Goal: Check status: Check status

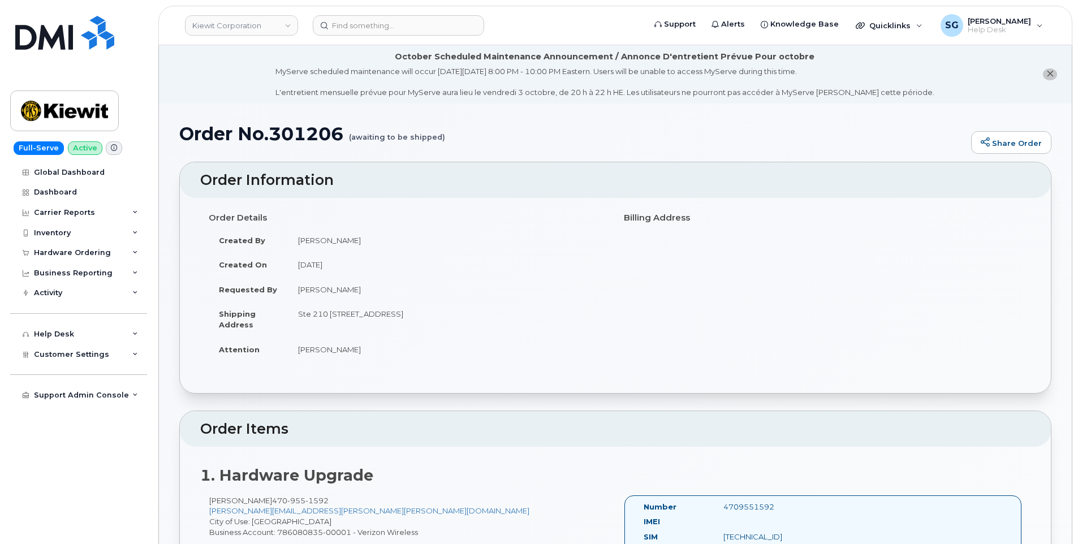
scroll to position [170, 0]
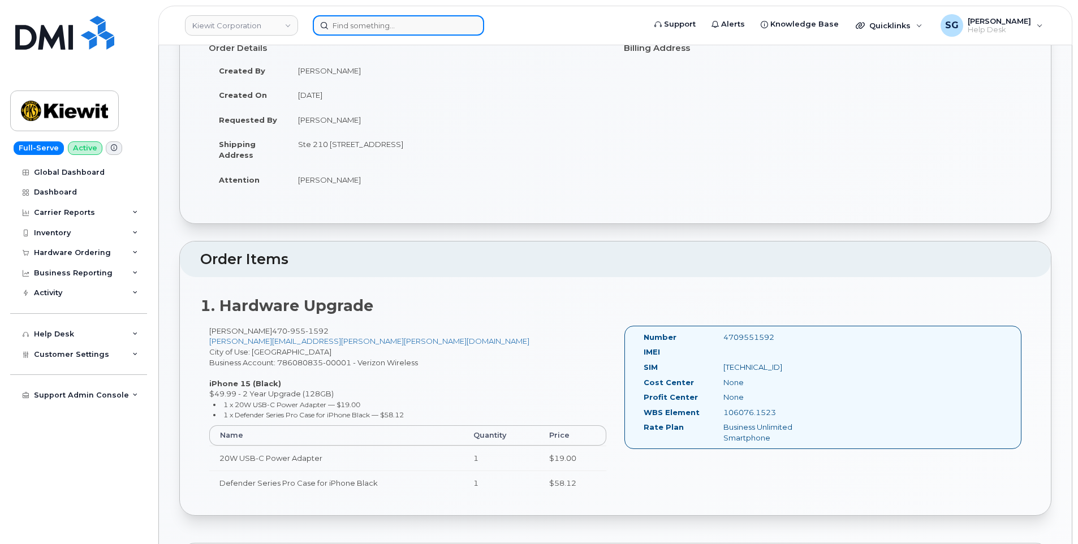
click at [415, 19] on input at bounding box center [398, 25] width 171 height 20
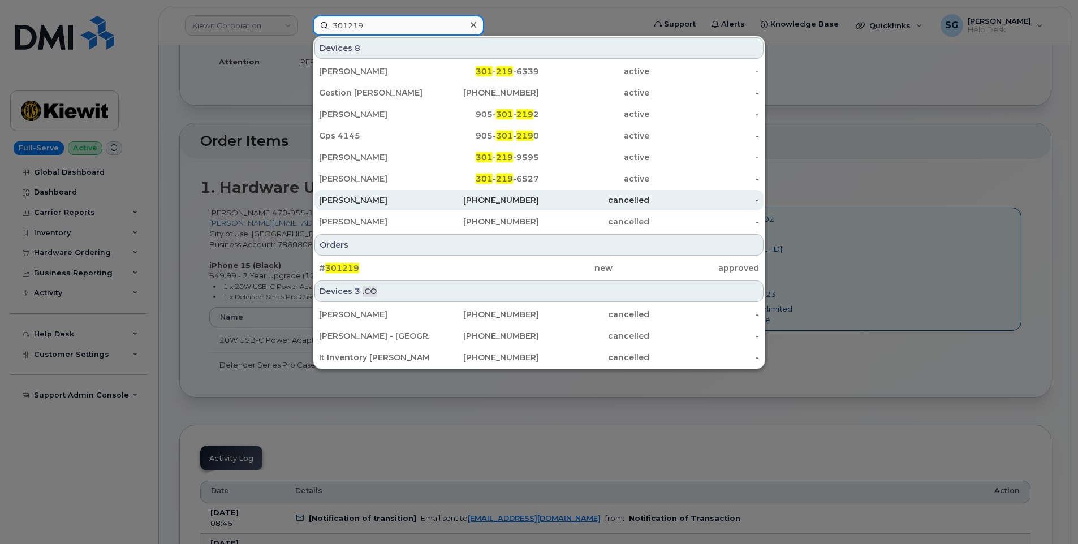
scroll to position [396, 0]
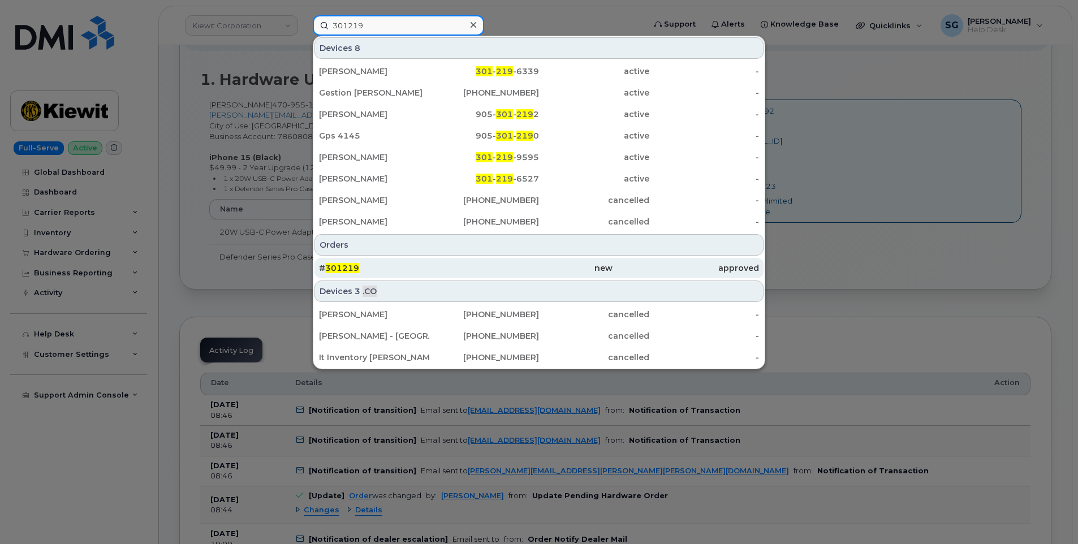
type input "301219"
click at [391, 265] on div "# 301219" at bounding box center [392, 267] width 146 height 11
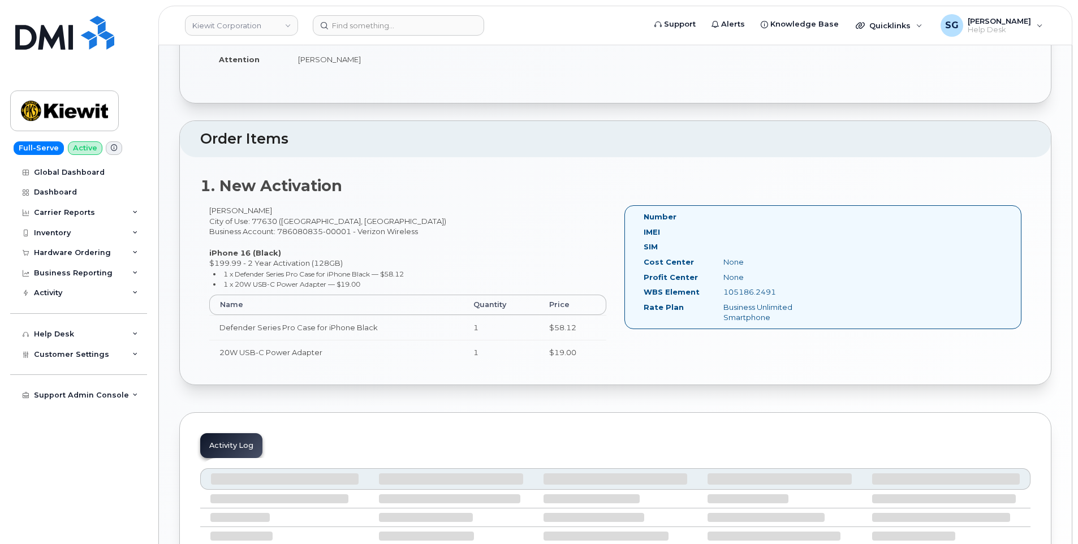
scroll to position [283, 0]
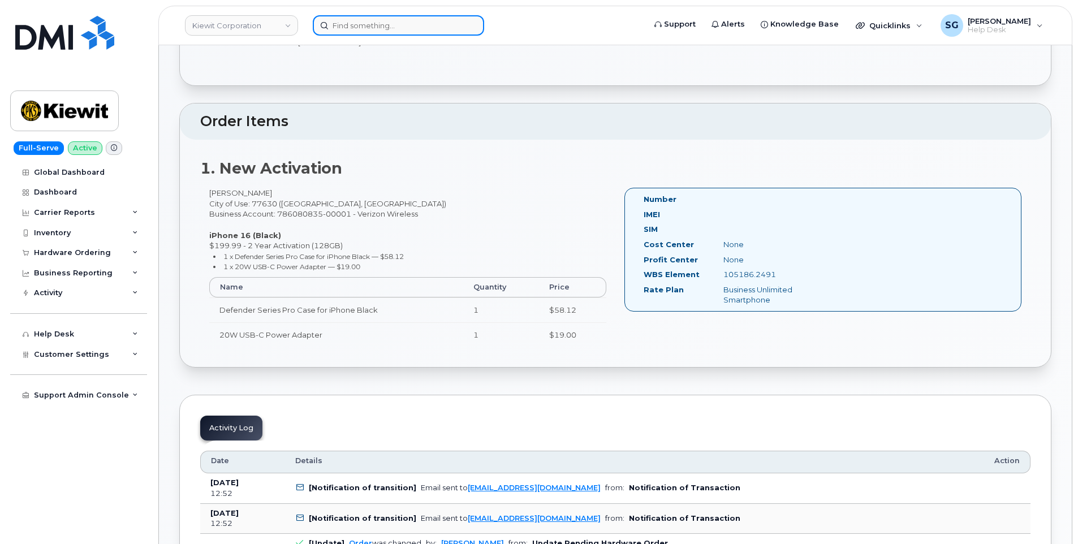
click at [427, 25] on input at bounding box center [398, 25] width 171 height 20
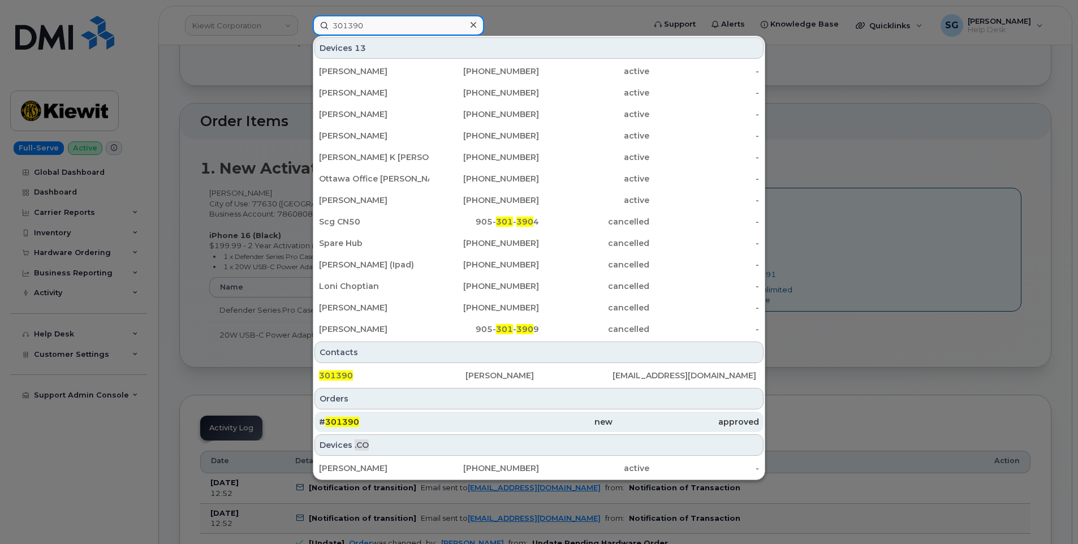
type input "301390"
click at [475, 421] on div "new" at bounding box center [538, 421] width 146 height 11
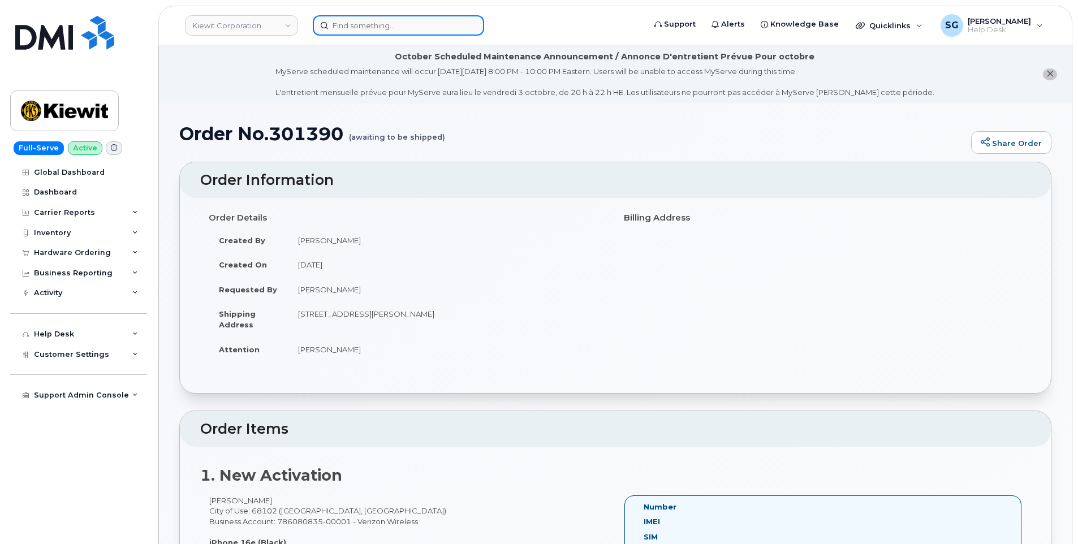
click at [377, 19] on input at bounding box center [398, 25] width 171 height 20
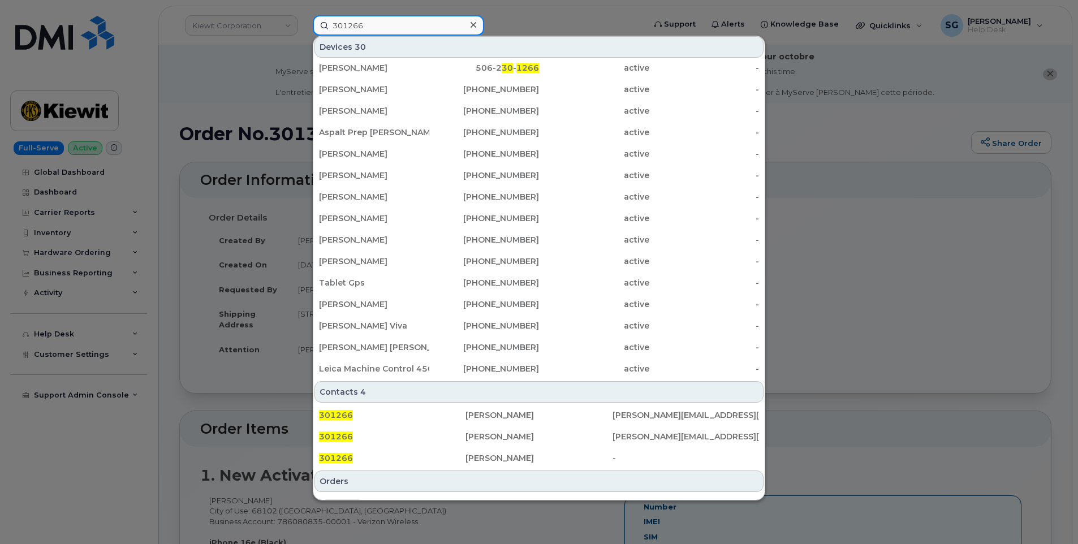
scroll to position [226, 0]
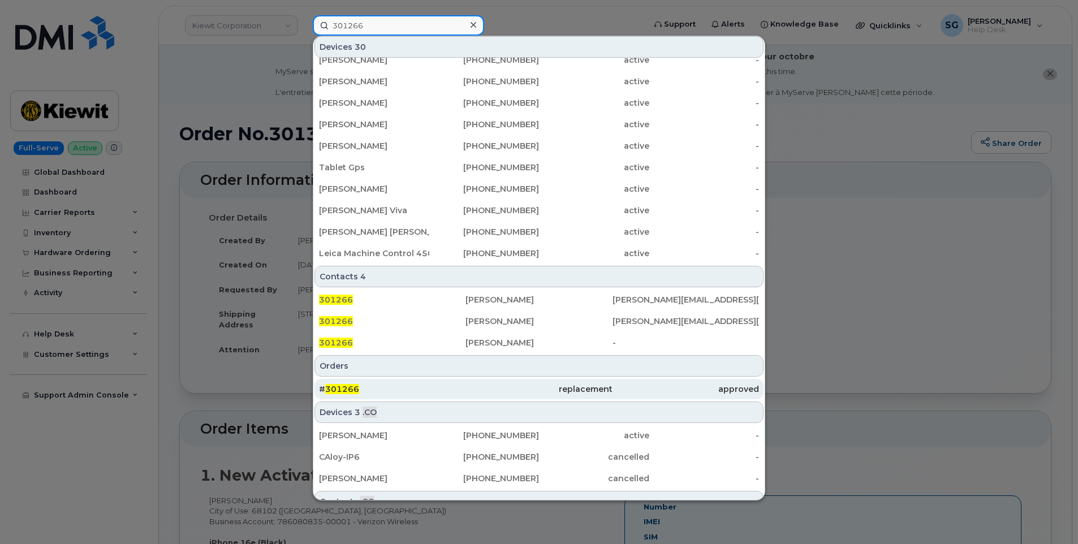
type input "301266"
click at [373, 382] on div "# 301266" at bounding box center [392, 389] width 146 height 20
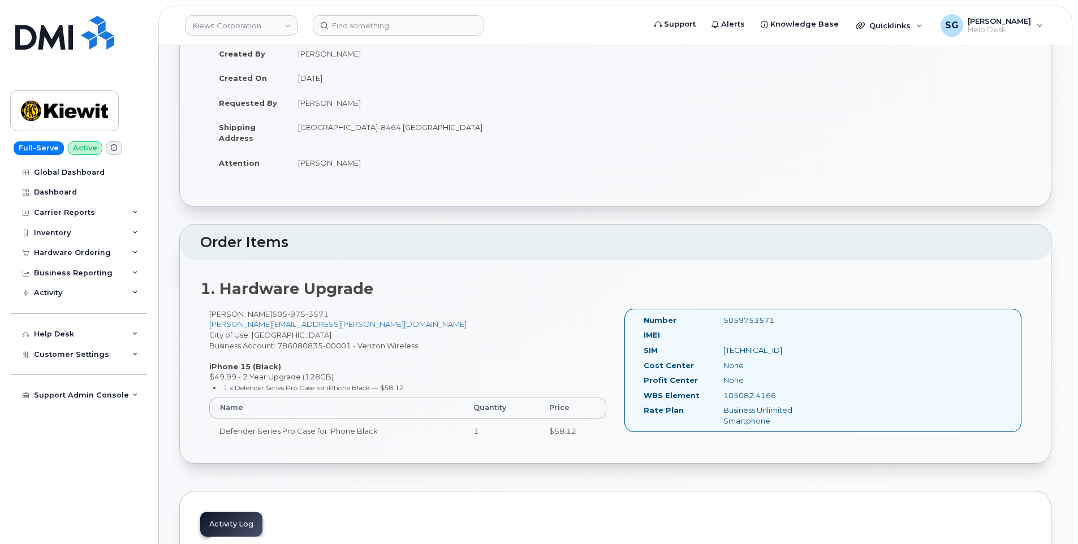
scroll to position [226, 0]
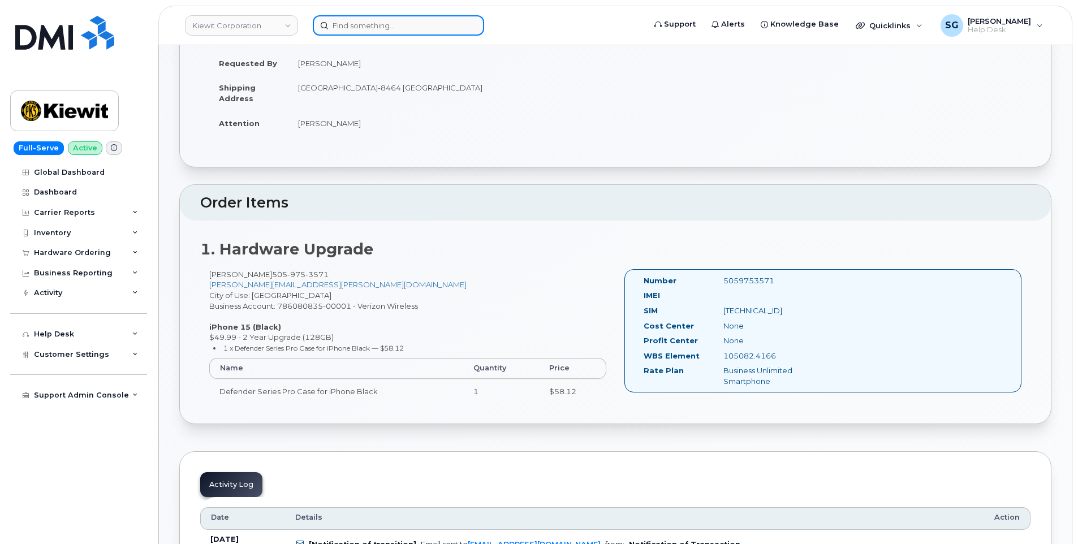
click at [376, 33] on input at bounding box center [398, 25] width 171 height 20
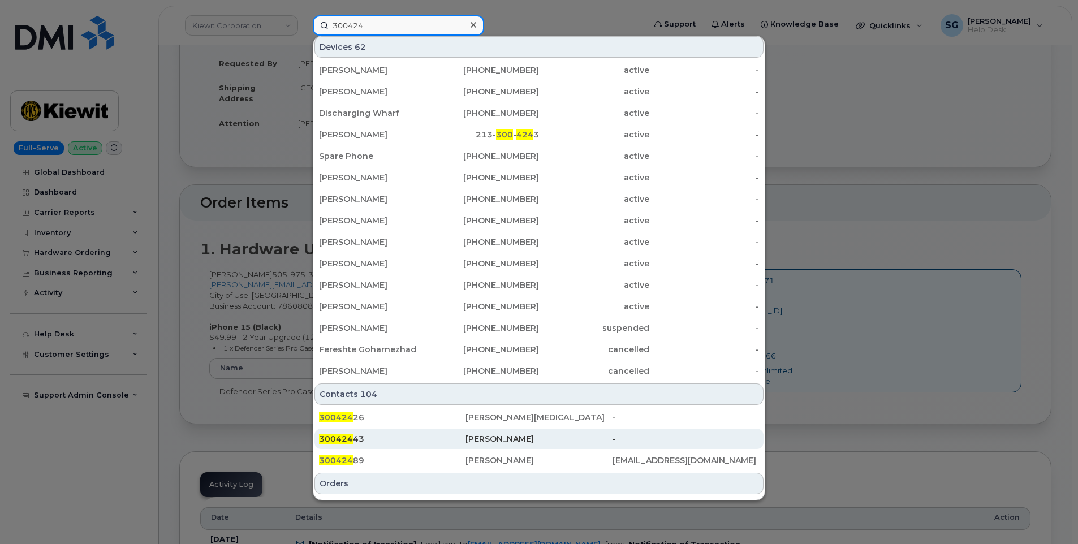
scroll to position [170, 0]
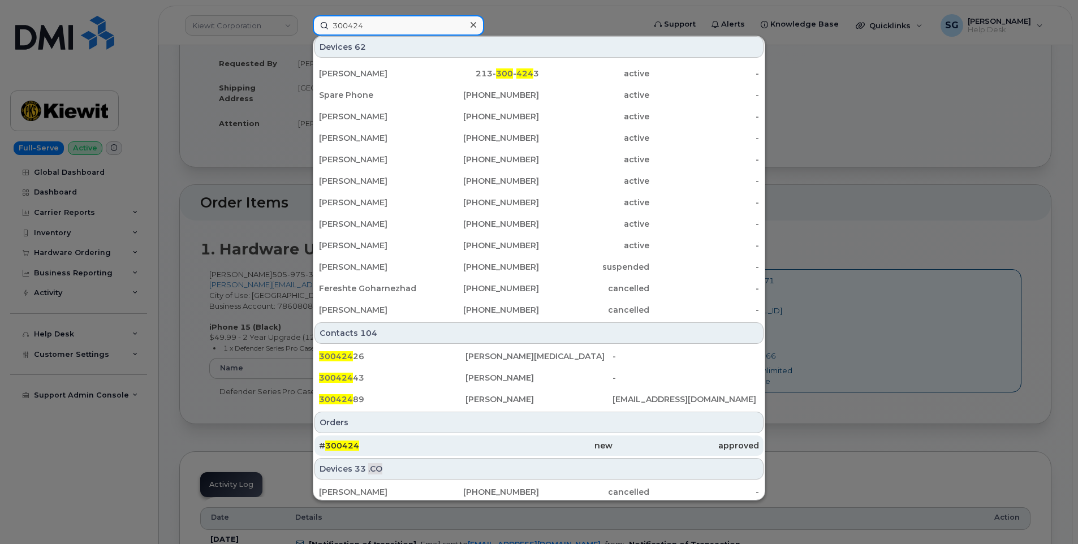
type input "300424"
click at [395, 445] on div "# 300424" at bounding box center [392, 445] width 146 height 11
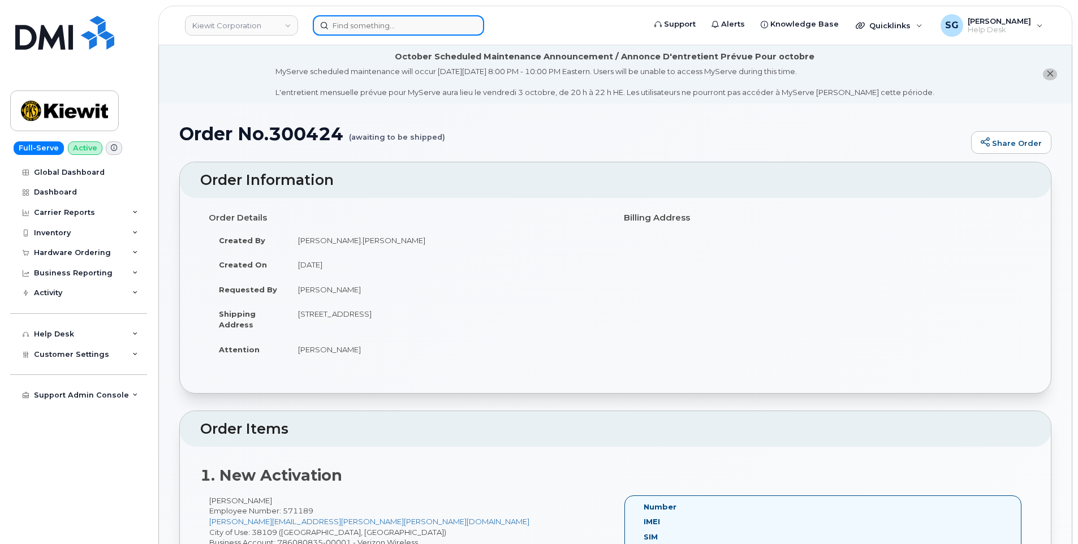
click at [391, 23] on input at bounding box center [398, 25] width 171 height 20
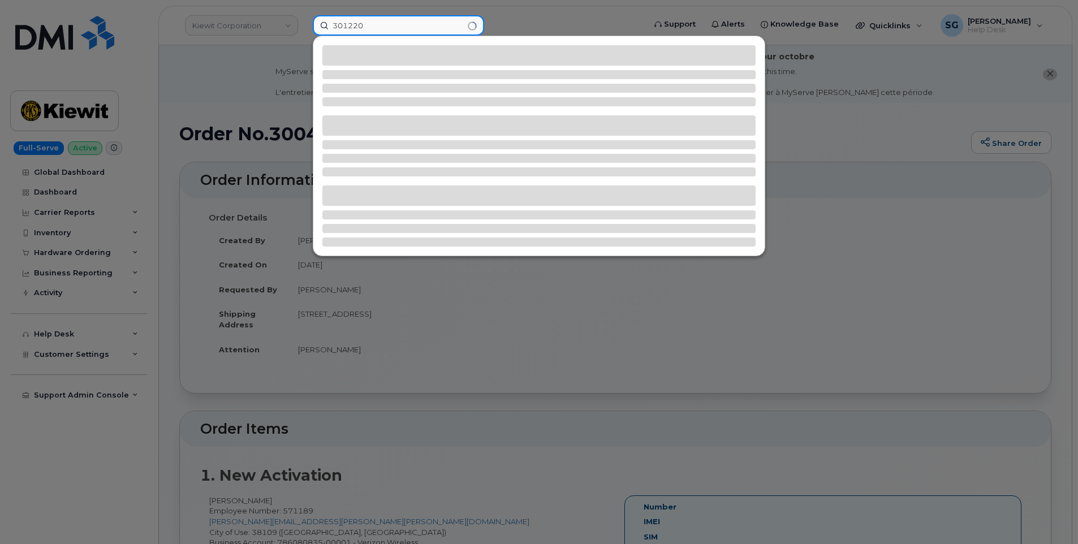
type input "301220"
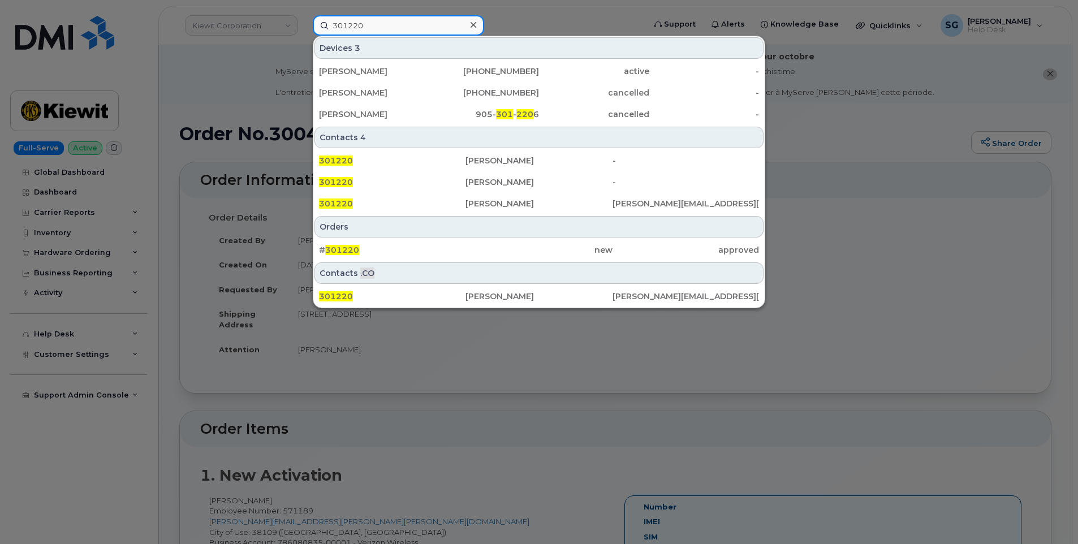
scroll to position [57, 0]
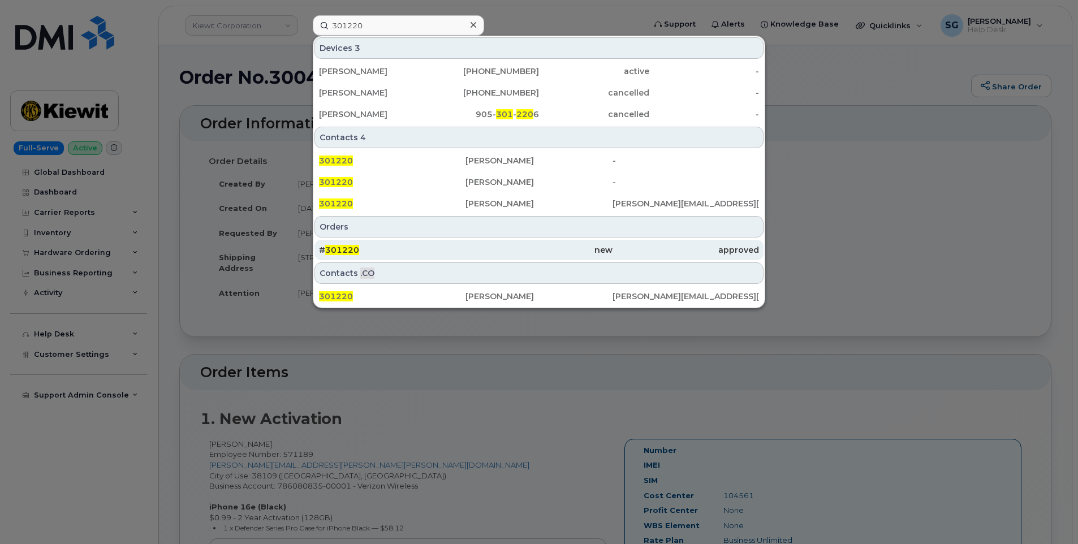
drag, startPoint x: 519, startPoint y: 248, endPoint x: 546, endPoint y: 245, distance: 27.4
click at [519, 248] on div "new" at bounding box center [538, 249] width 146 height 11
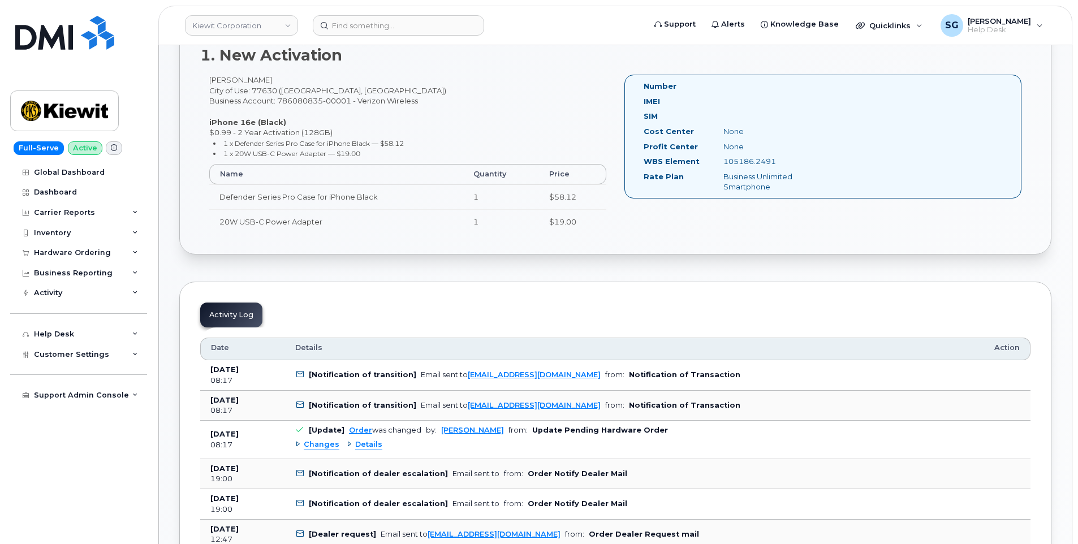
scroll to position [283, 0]
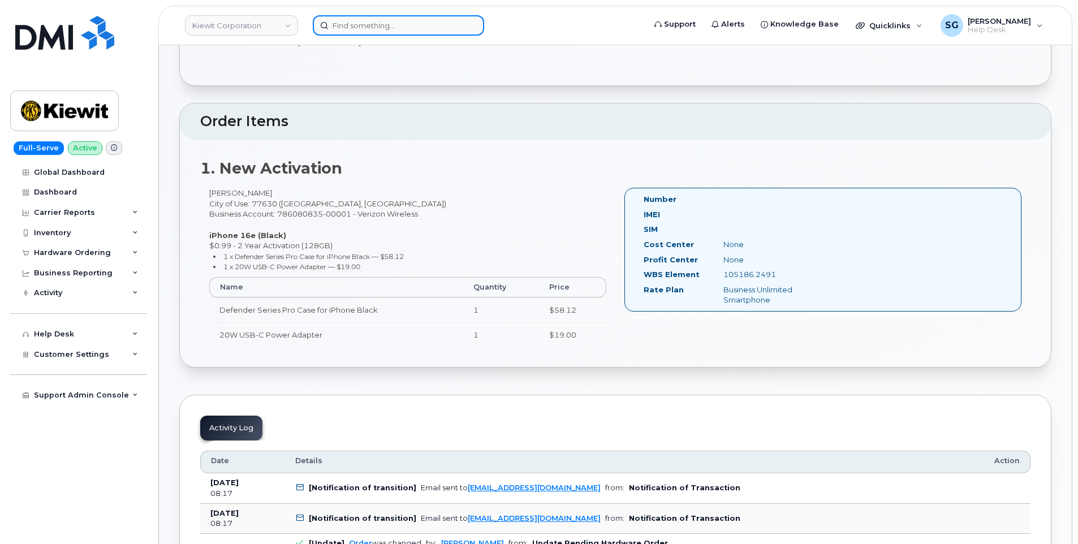
click at [412, 23] on input at bounding box center [398, 25] width 171 height 20
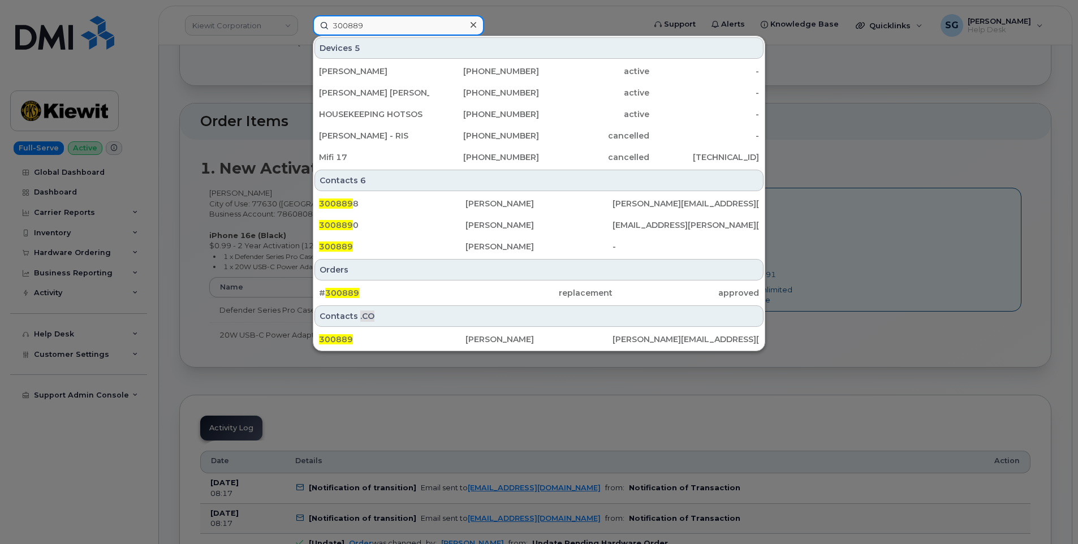
type input "300889"
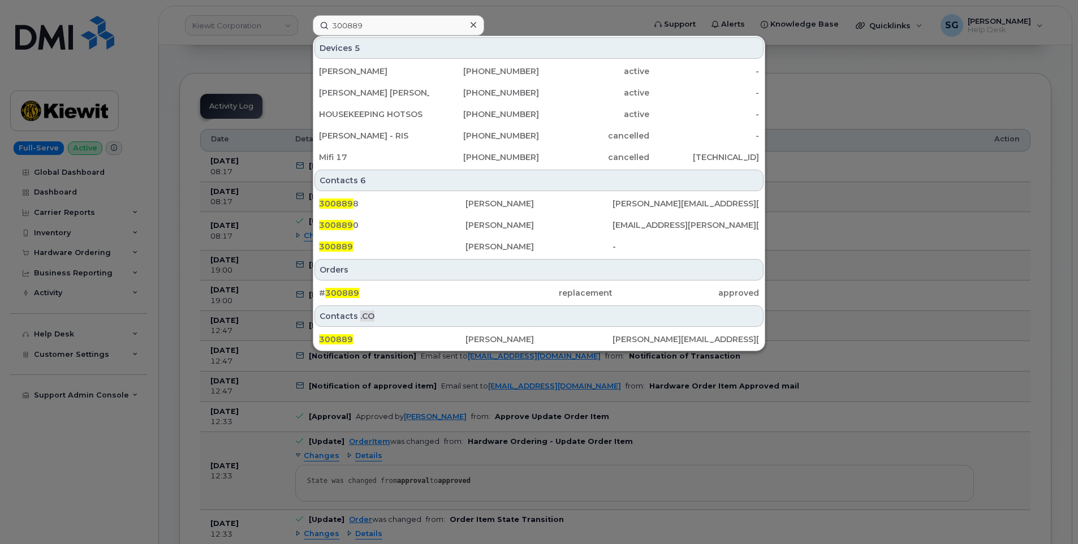
scroll to position [679, 0]
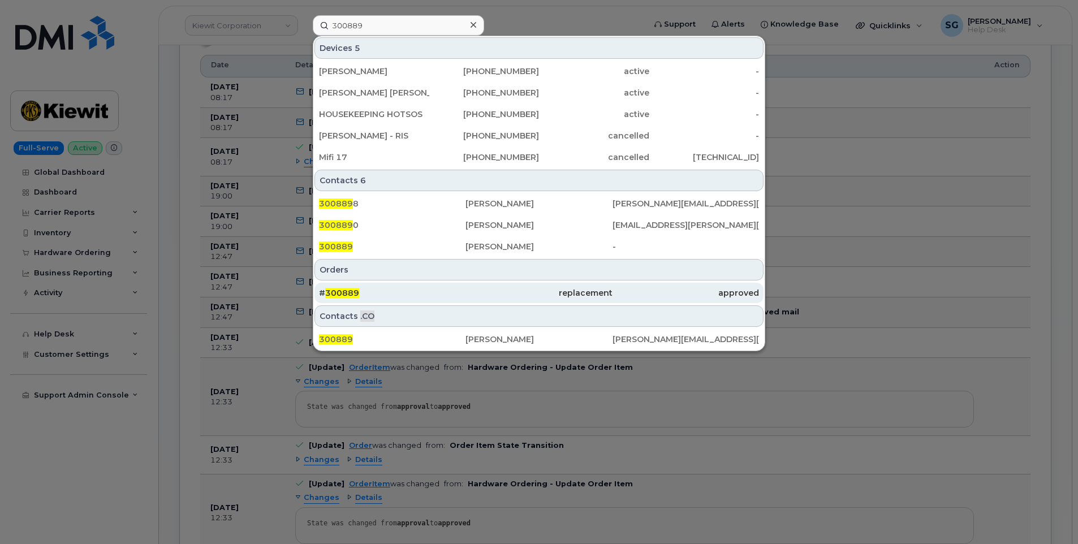
drag, startPoint x: 441, startPoint y: 299, endPoint x: 453, endPoint y: 299, distance: 11.9
click at [441, 299] on div "# 300889" at bounding box center [392, 293] width 146 height 20
drag, startPoint x: 409, startPoint y: 298, endPoint x: 418, endPoint y: 296, distance: 8.7
click at [409, 298] on div "# 300889" at bounding box center [392, 292] width 146 height 11
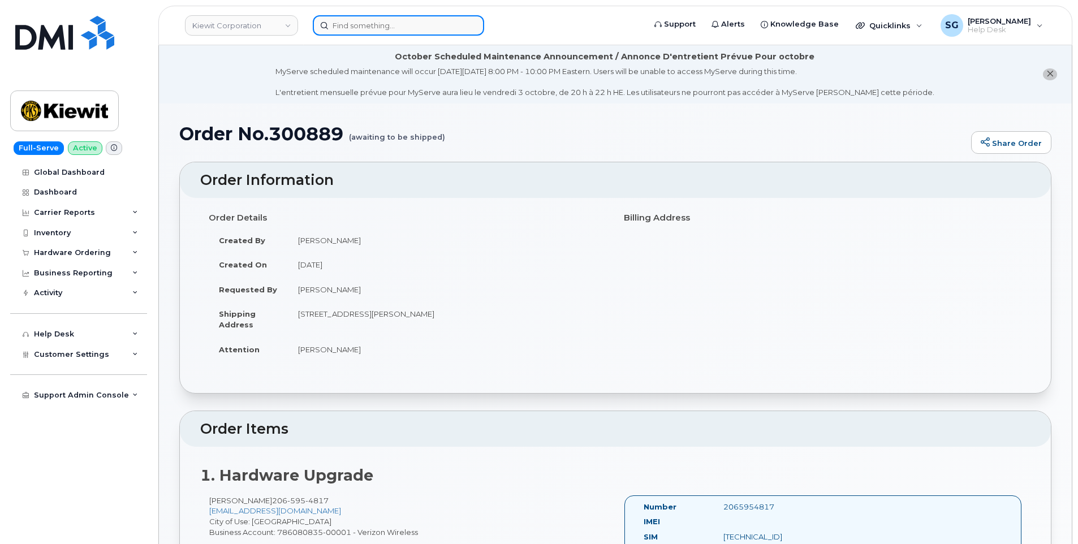
click at [412, 25] on input at bounding box center [398, 25] width 171 height 20
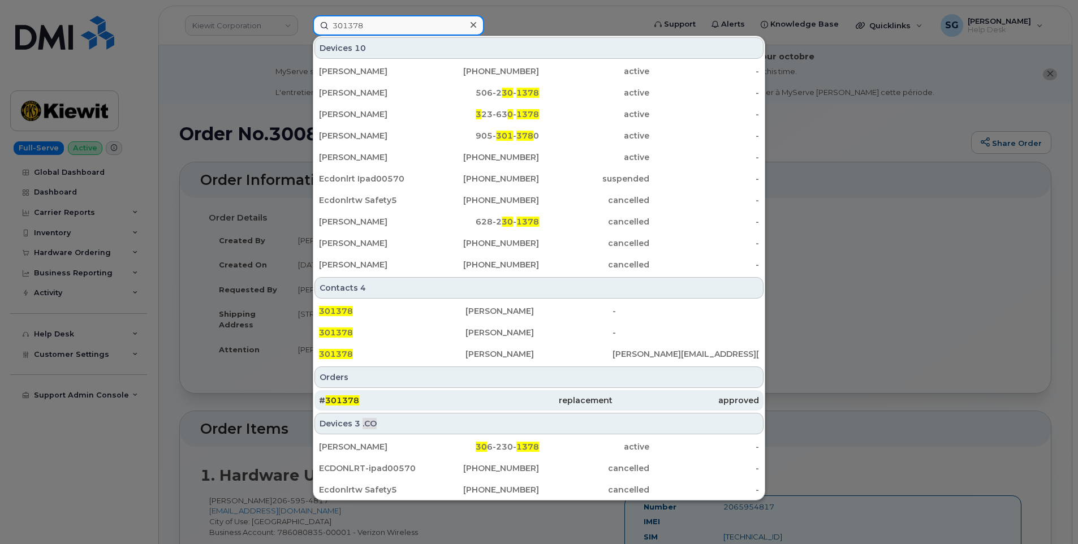
type input "301378"
drag, startPoint x: 404, startPoint y: 404, endPoint x: 410, endPoint y: 403, distance: 6.4
click at [404, 404] on div "# 301378" at bounding box center [392, 400] width 146 height 11
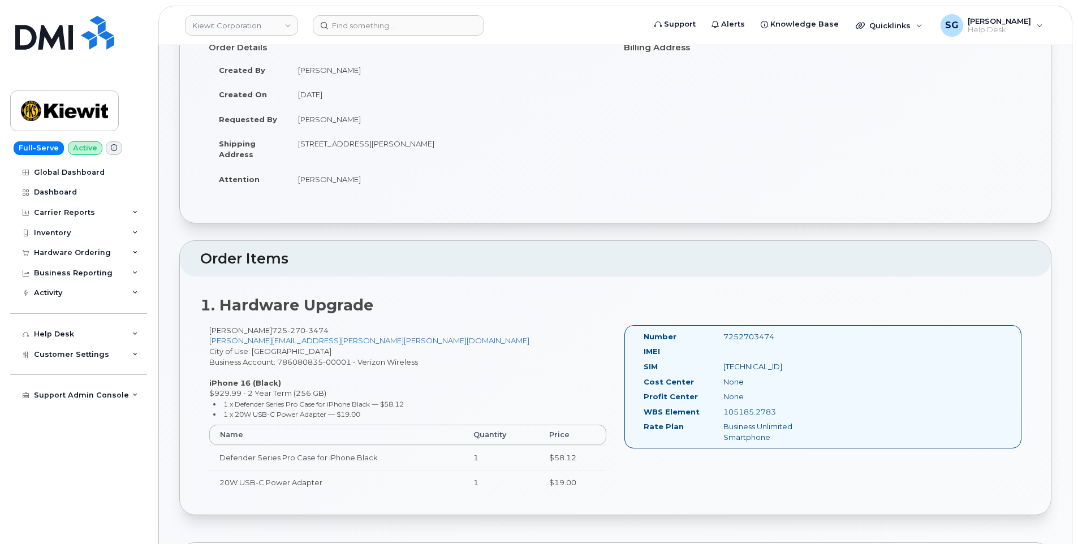
scroll to position [339, 0]
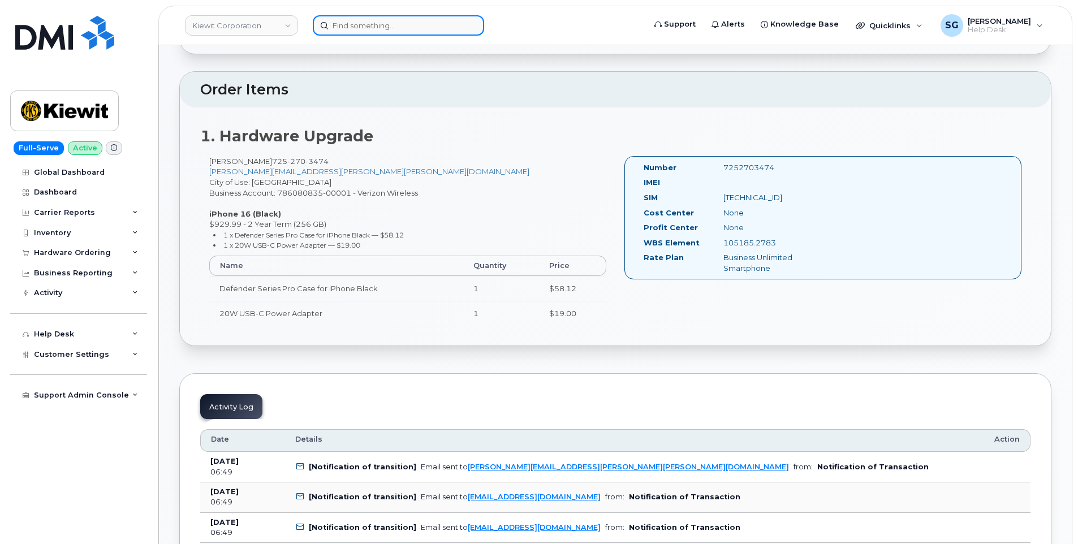
click at [411, 26] on input at bounding box center [398, 25] width 171 height 20
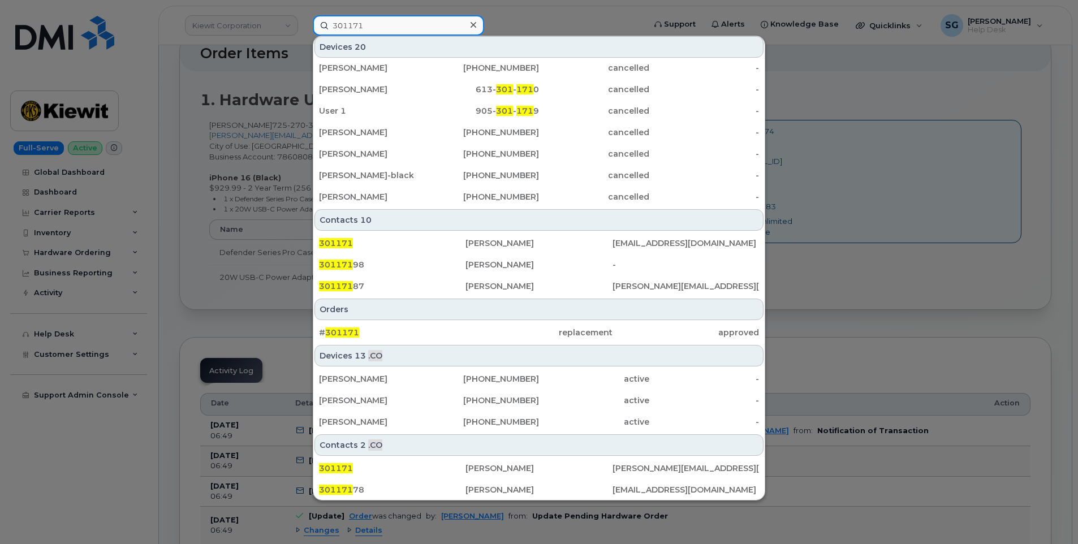
scroll to position [396, 0]
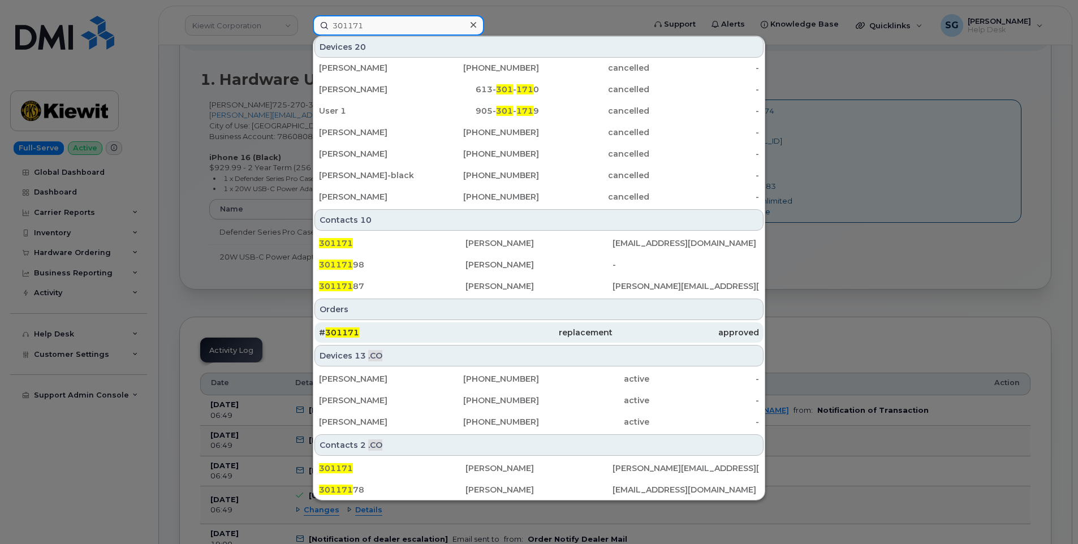
type input "301171"
drag, startPoint x: 467, startPoint y: 341, endPoint x: 652, endPoint y: 338, distance: 185.5
click at [467, 341] on div "replacement" at bounding box center [538, 332] width 146 height 20
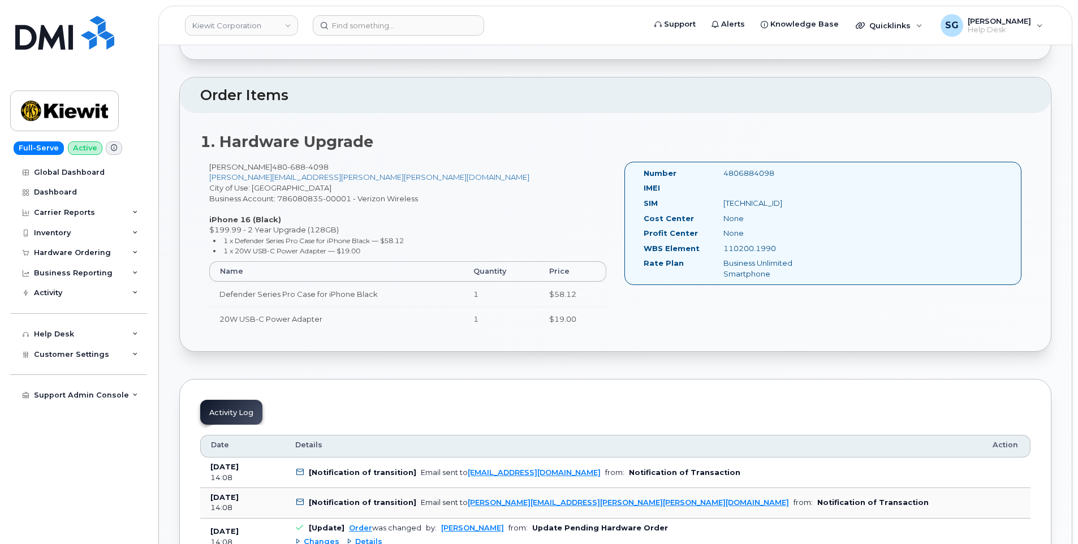
scroll to position [339, 0]
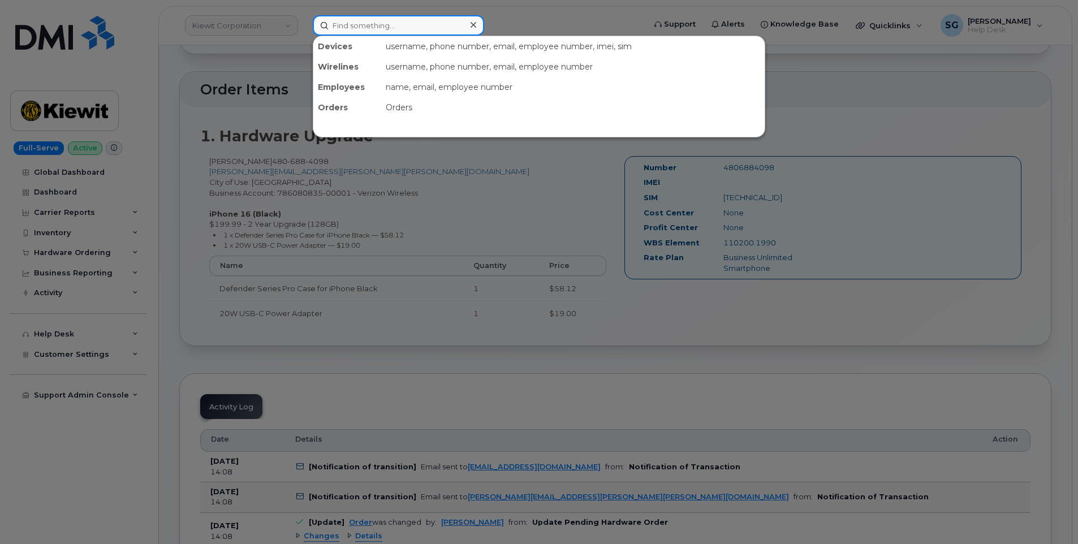
click at [426, 28] on input at bounding box center [398, 25] width 171 height 20
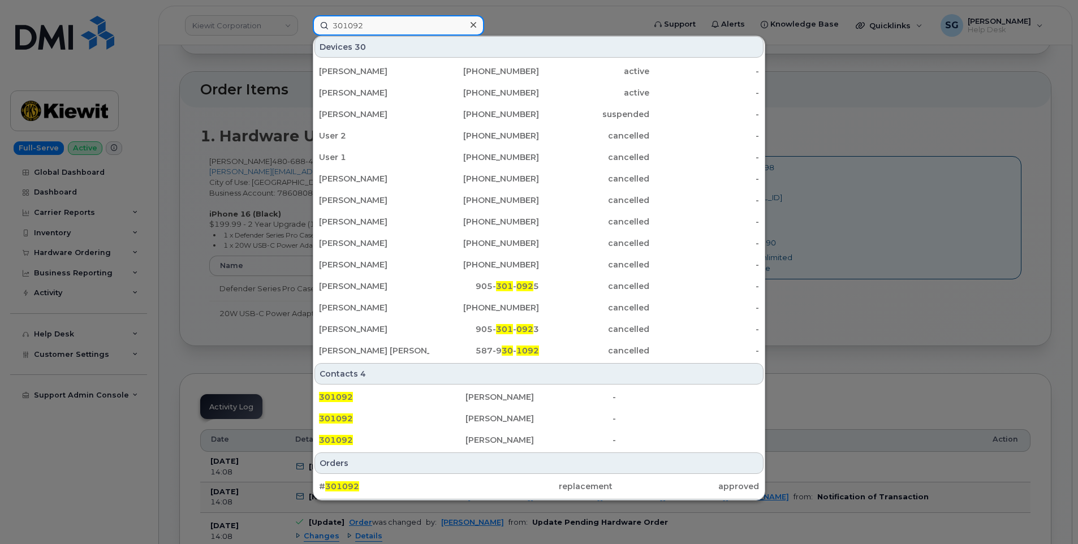
scroll to position [241, 0]
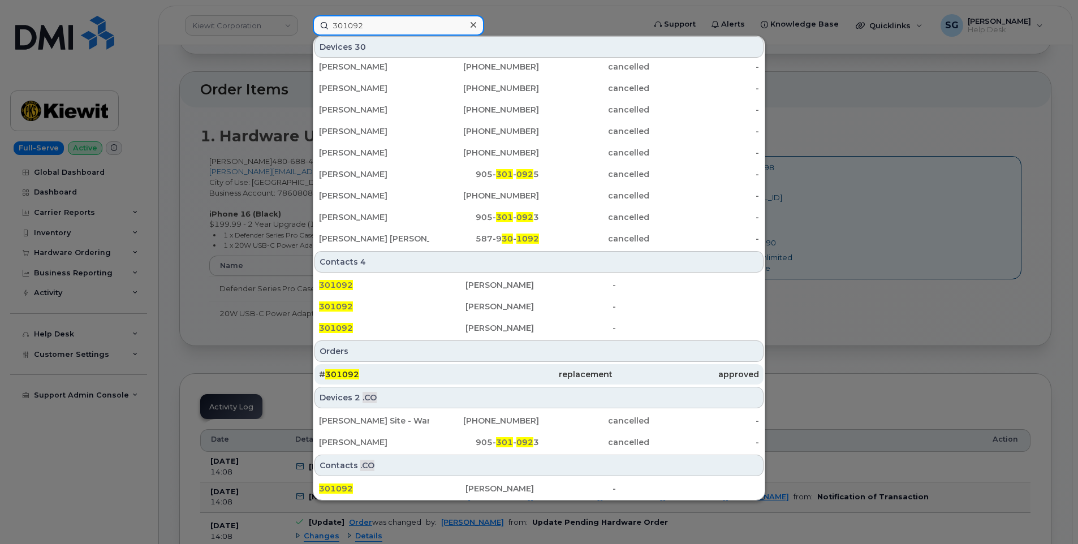
type input "301092"
click at [391, 369] on div "# 301092" at bounding box center [392, 374] width 146 height 20
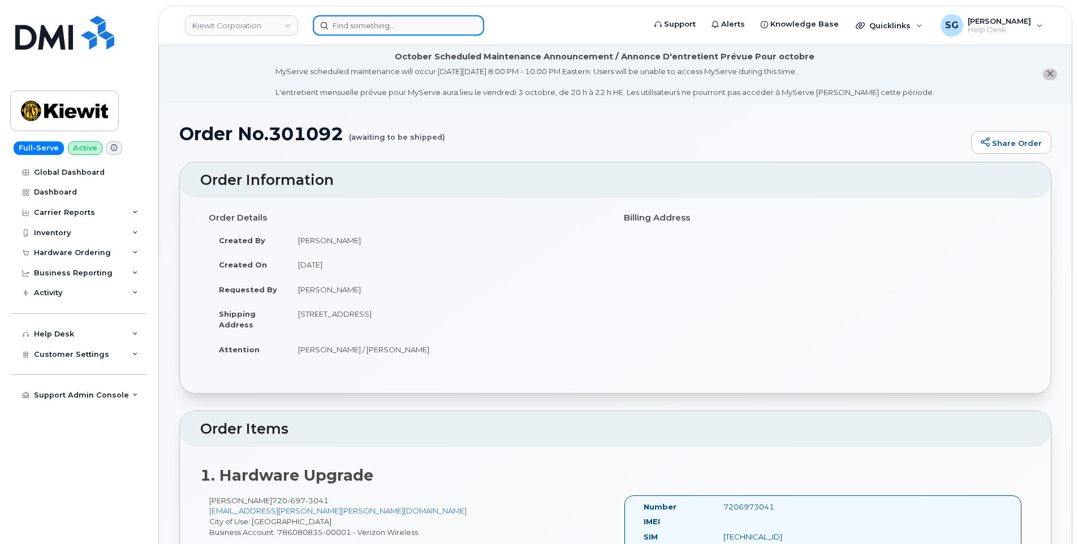
click at [458, 25] on input at bounding box center [398, 25] width 171 height 20
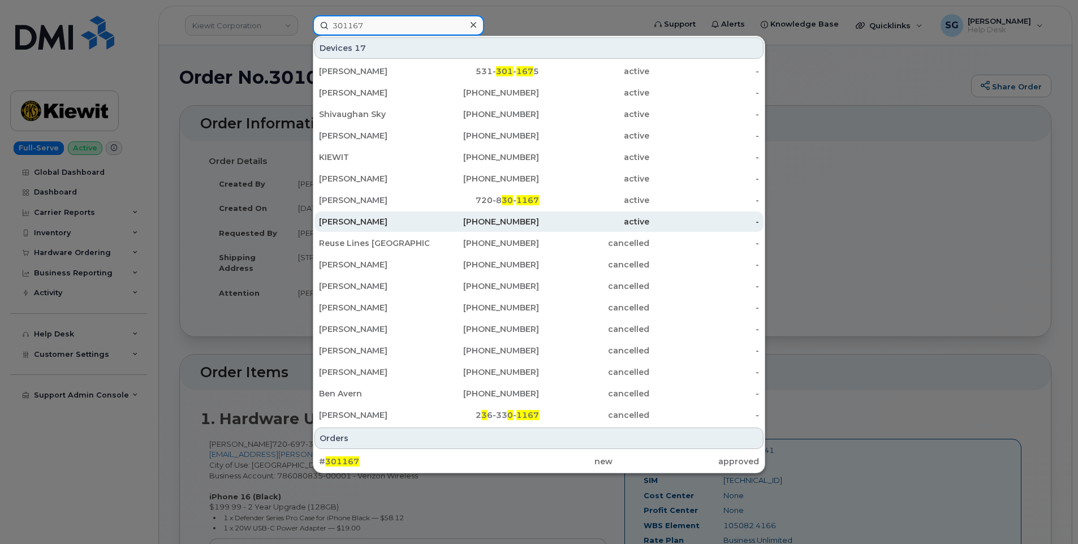
scroll to position [339, 0]
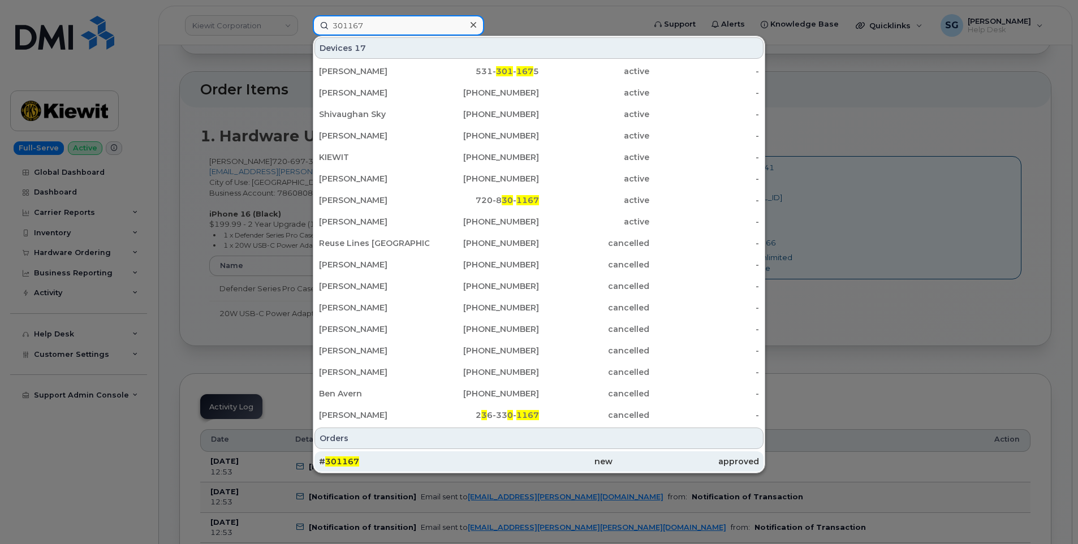
type input "301167"
drag, startPoint x: 465, startPoint y: 452, endPoint x: 464, endPoint y: 459, distance: 6.8
click at [465, 454] on div "# 301167" at bounding box center [392, 461] width 146 height 20
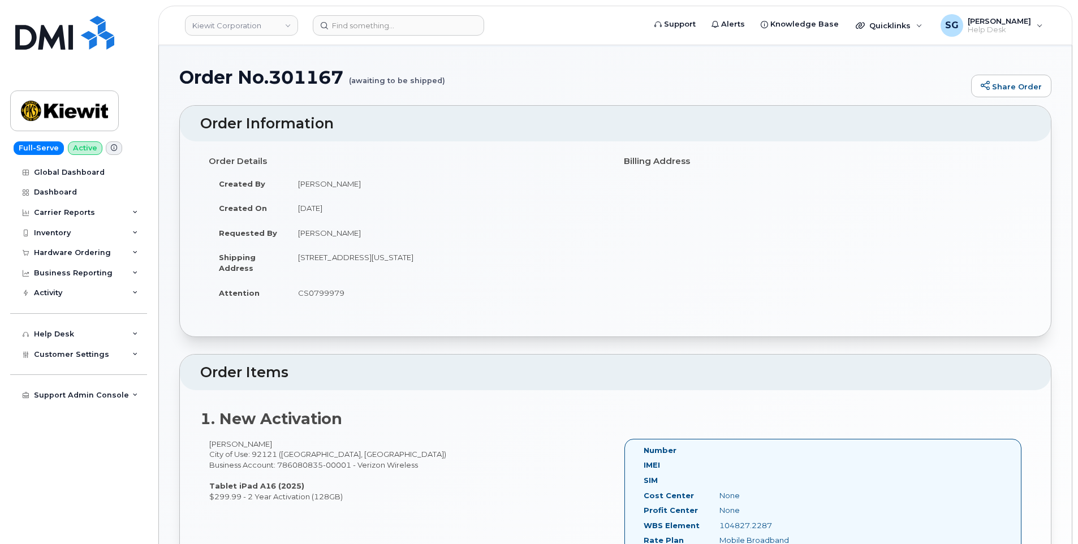
scroll to position [170, 0]
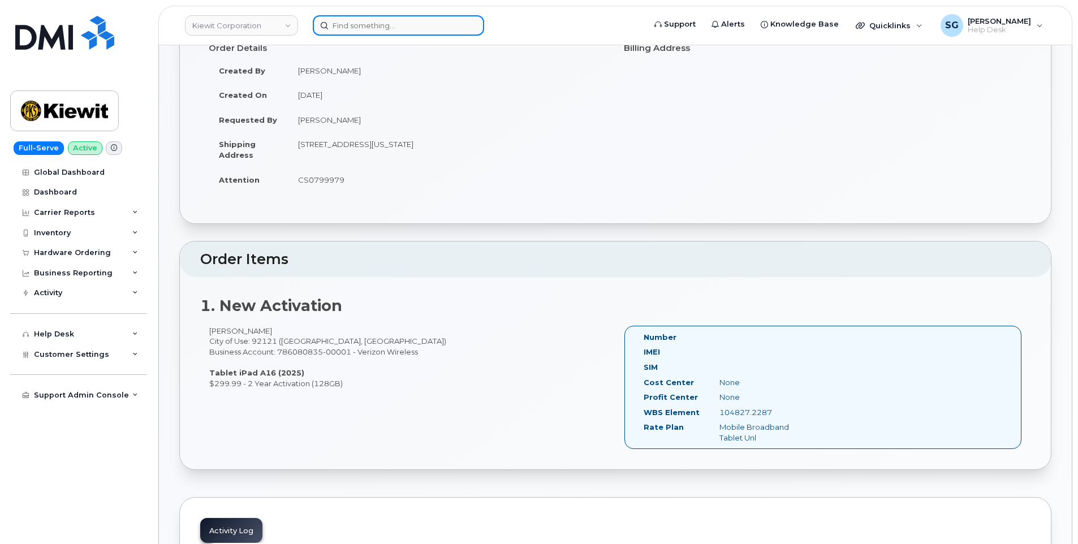
click at [386, 27] on input at bounding box center [398, 25] width 171 height 20
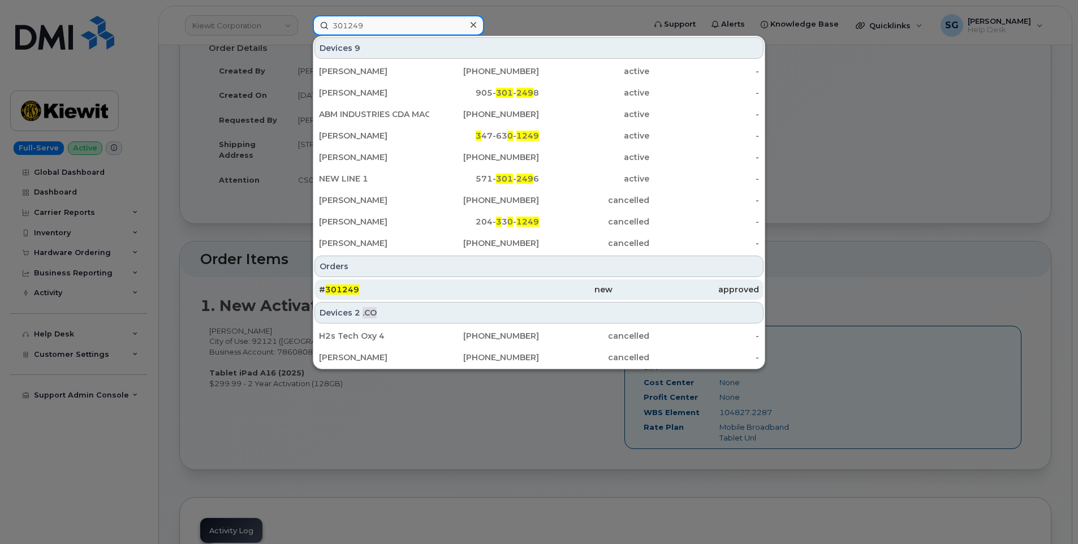
type input "301249"
click at [432, 284] on div "# 301249" at bounding box center [392, 289] width 146 height 11
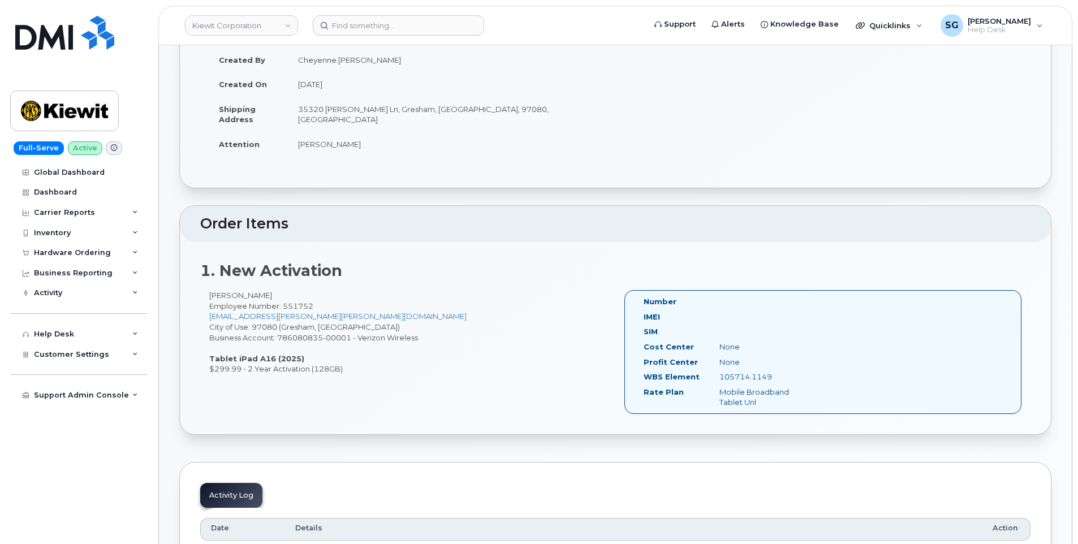
scroll to position [226, 0]
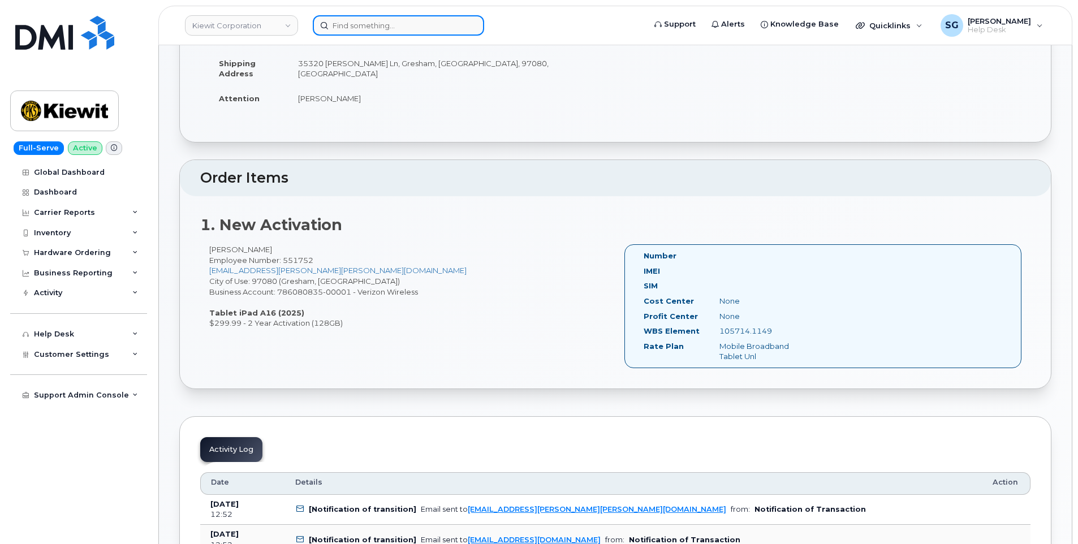
click at [430, 19] on input at bounding box center [398, 25] width 171 height 20
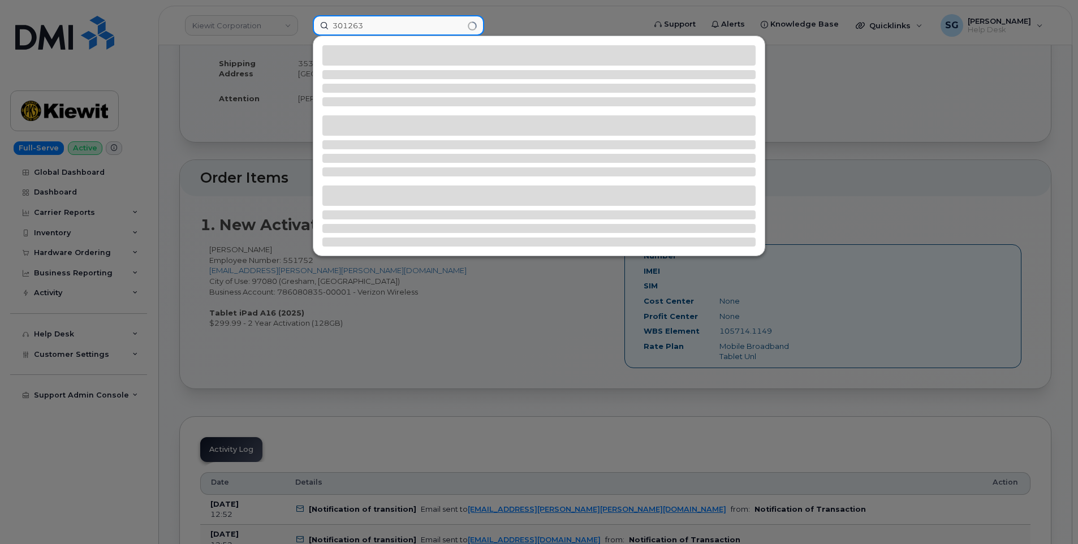
type input "301263"
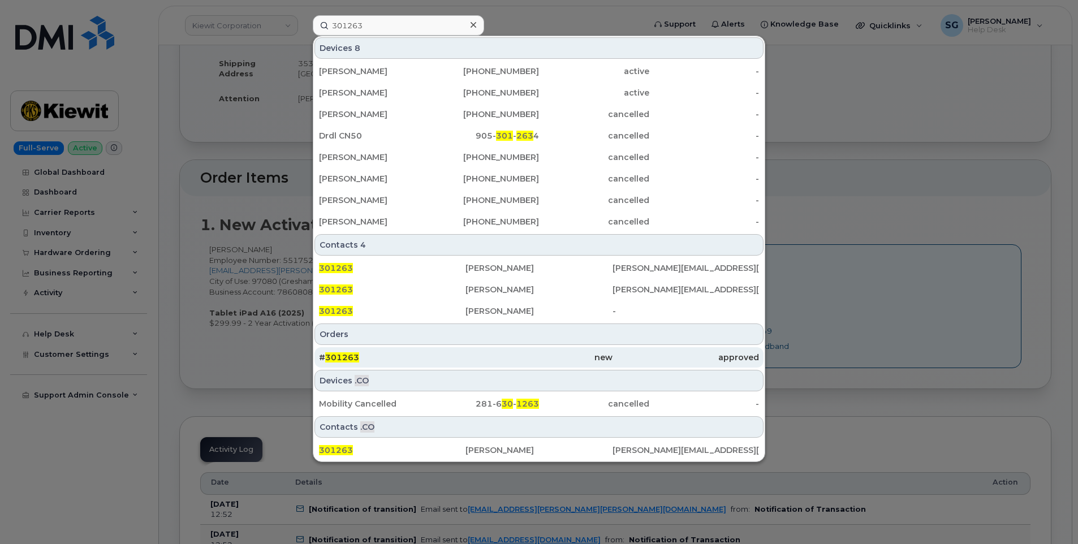
click at [486, 355] on div "new" at bounding box center [538, 357] width 146 height 11
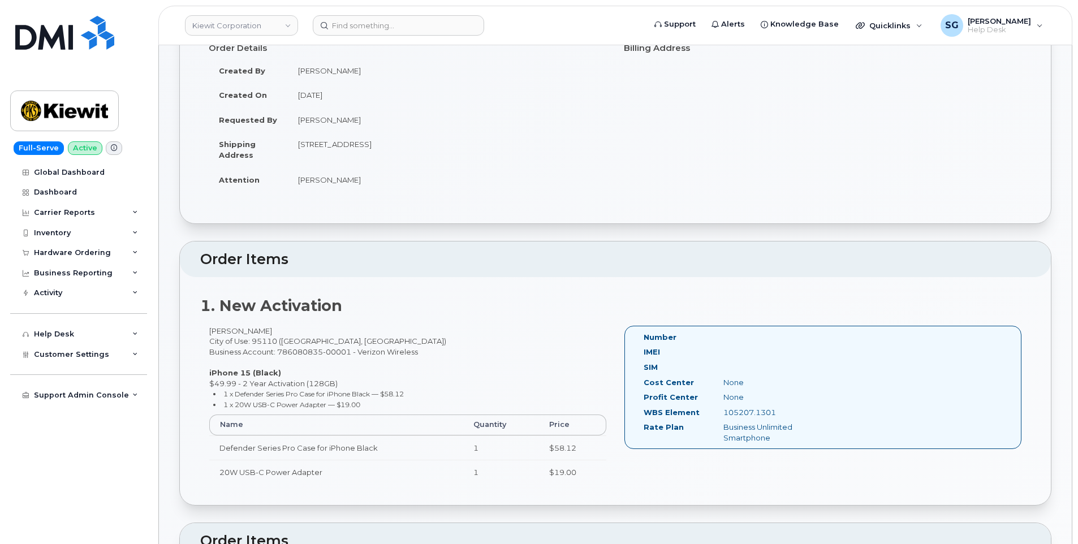
scroll to position [226, 0]
